Goal: Information Seeking & Learning: Learn about a topic

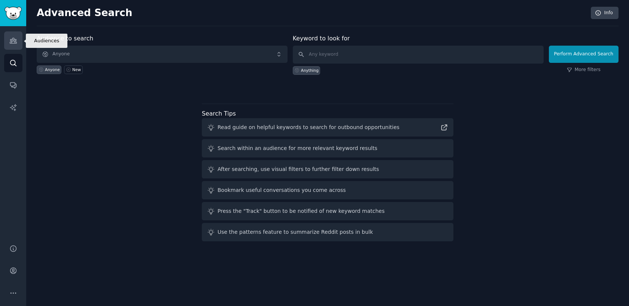
click at [10, 38] on icon "Sidebar" at bounding box center [13, 41] width 8 height 8
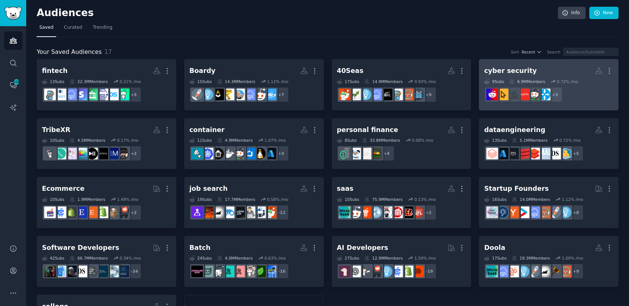
click at [552, 67] on h2 "cyber security More" at bounding box center [548, 70] width 129 height 13
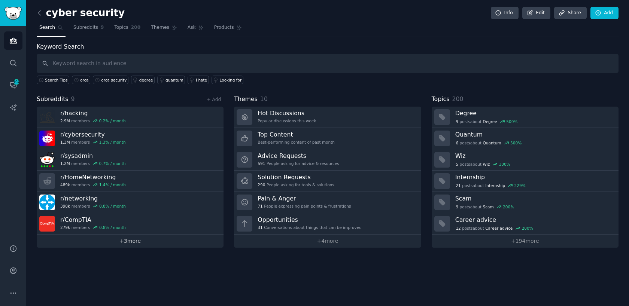
click at [139, 242] on link "+ 3 more" at bounding box center [130, 241] width 187 height 13
